Goal: Transaction & Acquisition: Purchase product/service

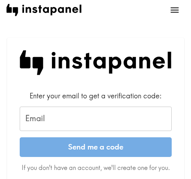
click at [69, 118] on input "Email" at bounding box center [96, 119] width 152 height 24
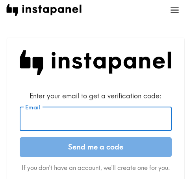
paste input "[EMAIL_ADDRESS][DOMAIN_NAME]"
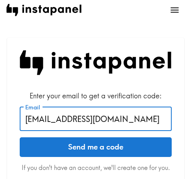
type input "[EMAIL_ADDRESS][DOMAIN_NAME]"
click at [79, 145] on button "Send me a code" at bounding box center [96, 147] width 152 height 20
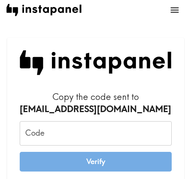
click at [62, 128] on input "Code" at bounding box center [96, 133] width 152 height 24
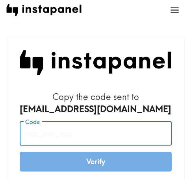
paste input "d35_QnB_AhM"
type input "d35_QnB_AhM"
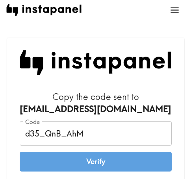
click at [102, 164] on button "Verify" at bounding box center [96, 162] width 152 height 20
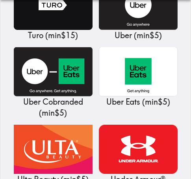
scroll to position [9458, 0]
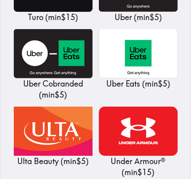
drag, startPoint x: 144, startPoint y: 98, endPoint x: 145, endPoint y: 102, distance: 4.4
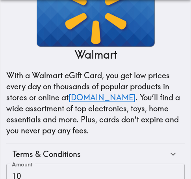
scroll to position [167, 0]
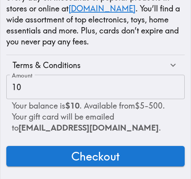
click at [78, 154] on span "Checkout" at bounding box center [95, 156] width 48 height 16
